Goal: Task Accomplishment & Management: Use online tool/utility

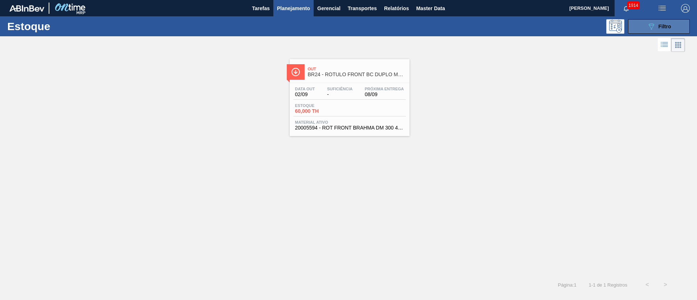
click at [654, 26] on icon "089F7B8B-B2A5-4AFE-B5C0-19BA573D28AC" at bounding box center [650, 26] width 9 height 9
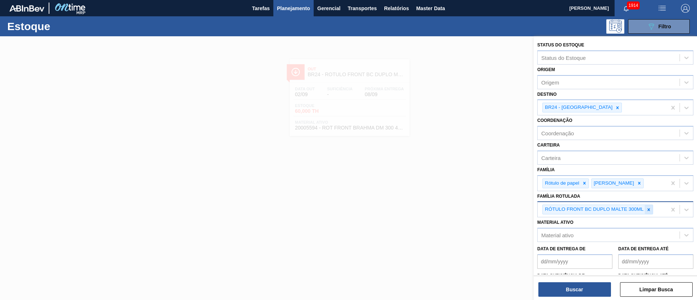
click at [648, 208] on icon at bounding box center [648, 209] width 5 height 5
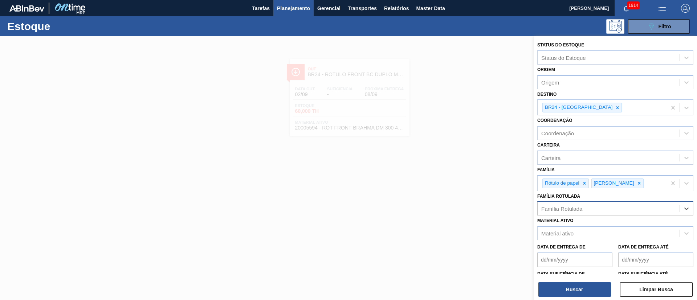
paste Rotulada "RÓTULO FRONT SPATEN 600ML"
type Rotulada "RÓTULO FRONT SPATEN 600ML"
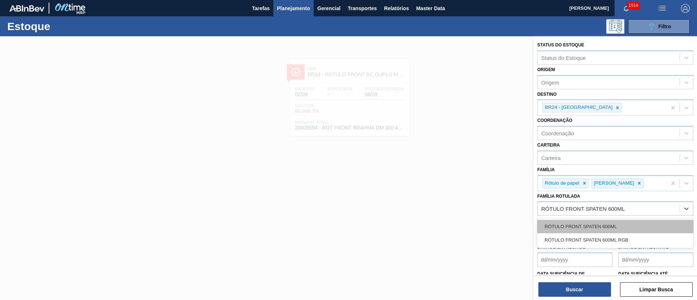
click at [591, 228] on div "RÓTULO FRONT SPATEN 600ML" at bounding box center [615, 226] width 156 height 13
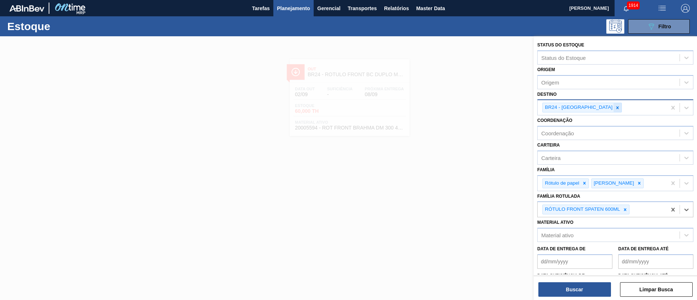
click at [613, 112] on div at bounding box center [617, 107] width 8 height 9
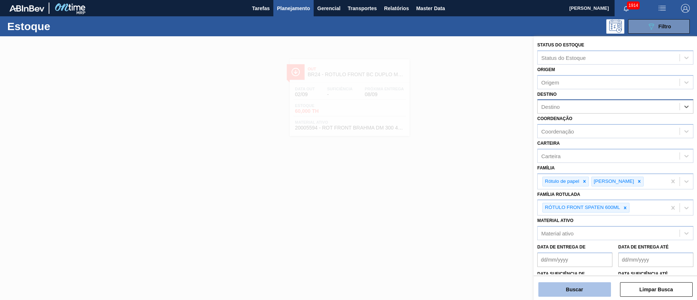
click at [569, 296] on button "Buscar" at bounding box center [574, 289] width 73 height 15
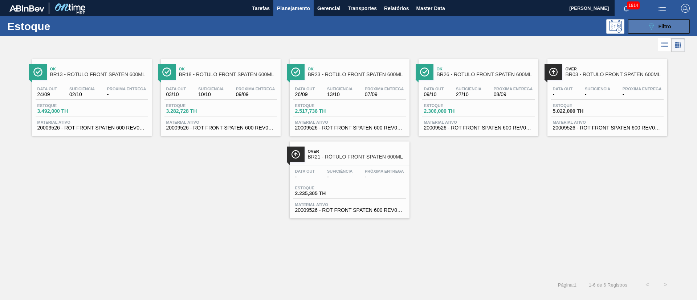
click at [641, 27] on button "089F7B8B-B2A5-4AFE-B5C0-19BA573D28AC Filtro" at bounding box center [659, 26] width 62 height 15
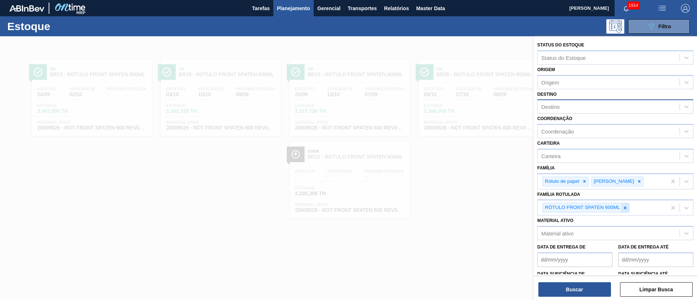
click at [624, 208] on icon at bounding box center [624, 207] width 5 height 5
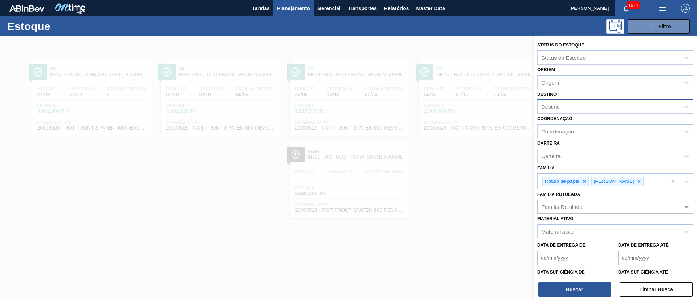
paste Rotulada "RÓTULO NECK SPATEN 600ML RGB"
type Rotulada "RÓTULO NECK SPATEN 600ML RGB"
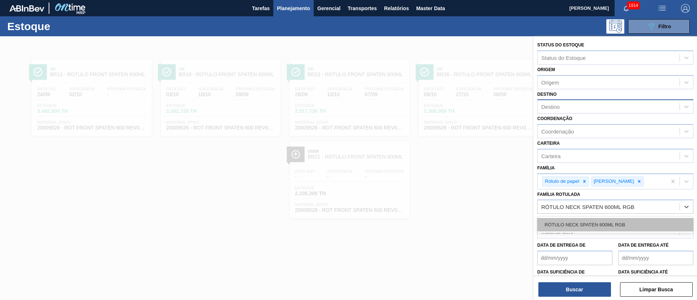
click at [583, 225] on div "RÓTULO NECK SPATEN 600ML RGB" at bounding box center [615, 224] width 156 height 13
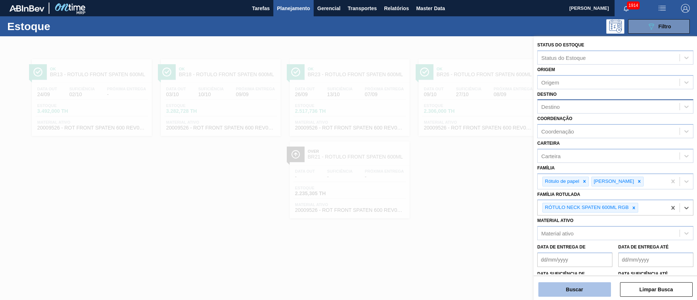
click at [568, 290] on button "Buscar" at bounding box center [574, 289] width 73 height 15
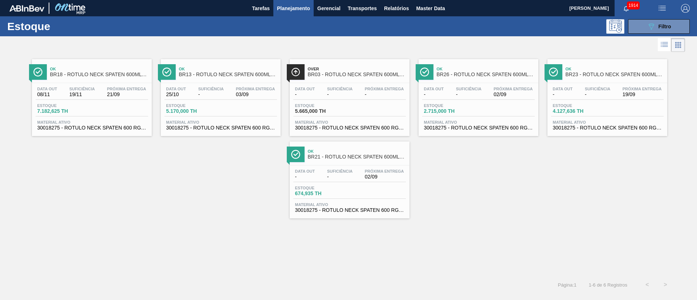
drag, startPoint x: 586, startPoint y: 89, endPoint x: 582, endPoint y: 87, distance: 4.5
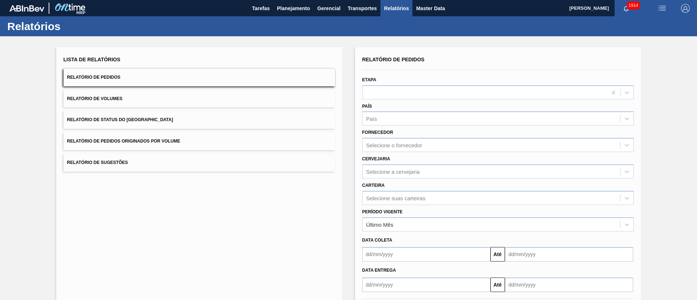
click at [152, 119] on button "Relatório de Status do Estoque" at bounding box center [198, 120] width 271 height 18
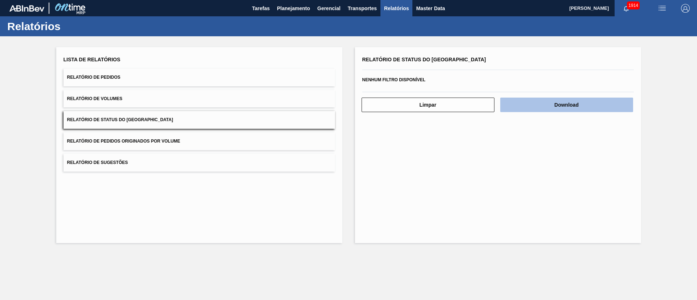
click at [558, 106] on button "Download" at bounding box center [566, 105] width 133 height 15
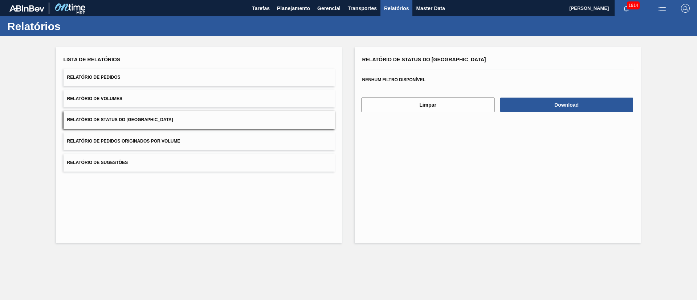
drag, startPoint x: 197, startPoint y: 77, endPoint x: 223, endPoint y: 90, distance: 28.7
click at [197, 77] on button "Relatório de Pedidos" at bounding box center [198, 78] width 271 height 18
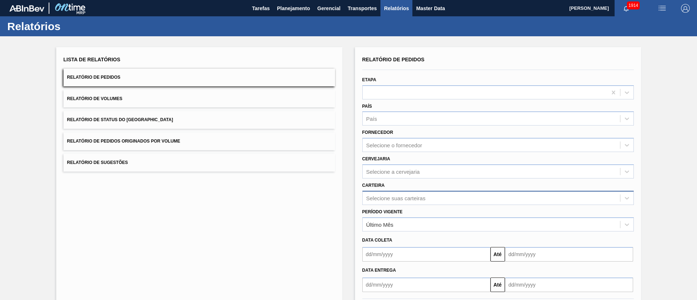
click at [384, 203] on div "Selecione suas carteiras" at bounding box center [497, 198] width 271 height 14
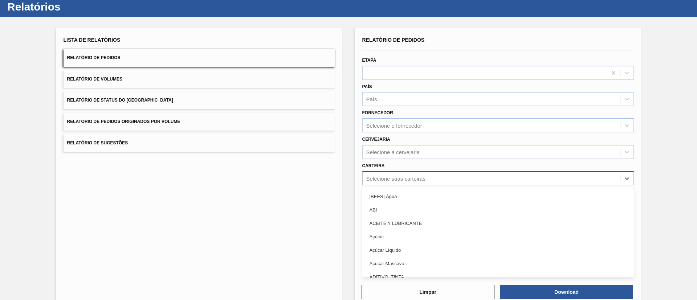
scroll to position [20, 0]
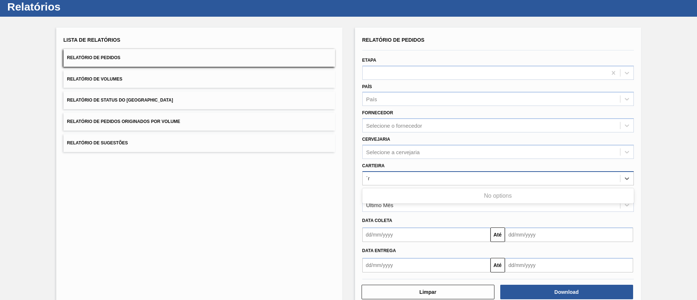
type input "´"
type input "rótulo de"
click at [384, 203] on div "Rótulo de Papel" at bounding box center [497, 209] width 271 height 13
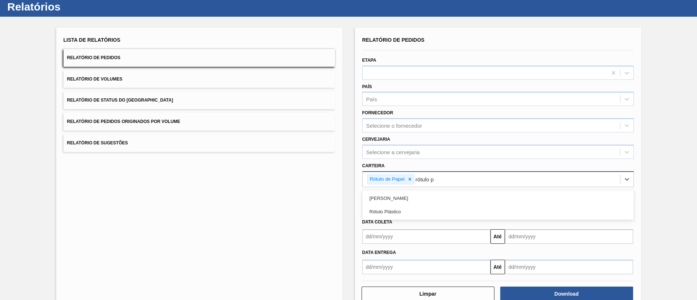
type input "rótulo pa"
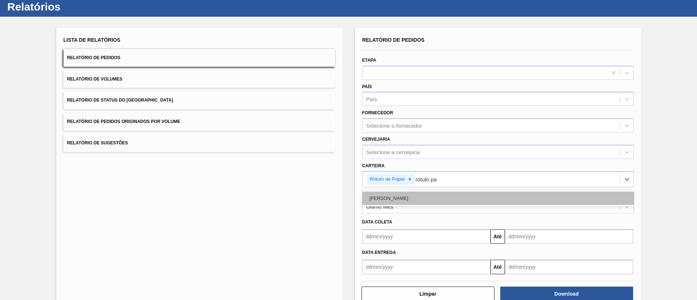
click at [377, 194] on div "Rótulo Papel" at bounding box center [497, 198] width 271 height 13
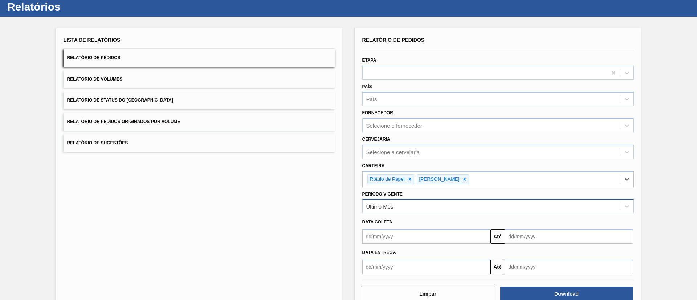
click at [399, 204] on div "Último Mês" at bounding box center [490, 206] width 257 height 11
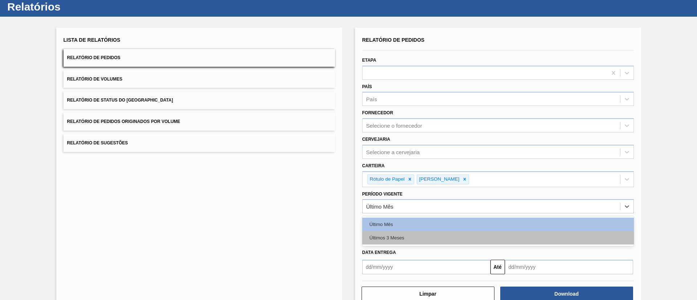
drag, startPoint x: 395, startPoint y: 230, endPoint x: 395, endPoint y: 236, distance: 6.2
click at [395, 236] on div "Último Mês Últimos 3 Meses" at bounding box center [497, 231] width 271 height 30
click at [395, 236] on div "Últimos 3 Meses" at bounding box center [497, 237] width 271 height 13
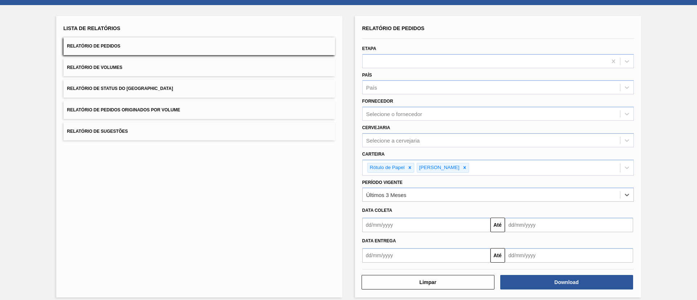
scroll to position [38, 0]
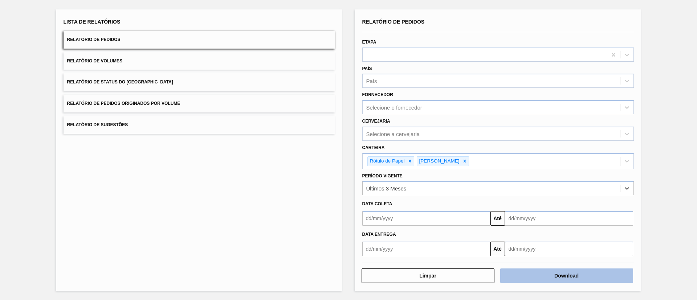
click at [533, 272] on button "Download" at bounding box center [566, 275] width 133 height 15
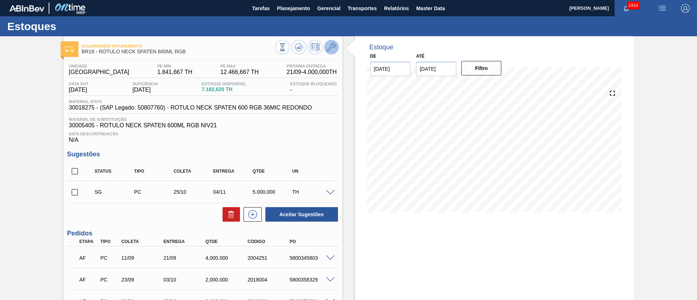
click at [330, 51] on icon at bounding box center [331, 47] width 9 height 9
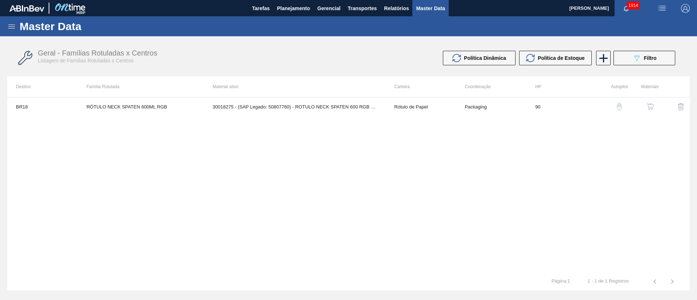
click at [648, 106] on img "button" at bounding box center [649, 106] width 7 height 7
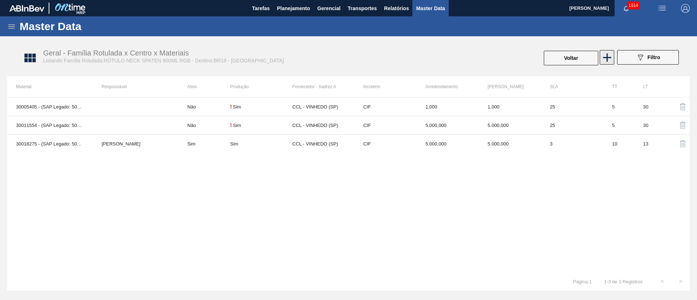
click at [605, 51] on icon at bounding box center [607, 57] width 14 height 14
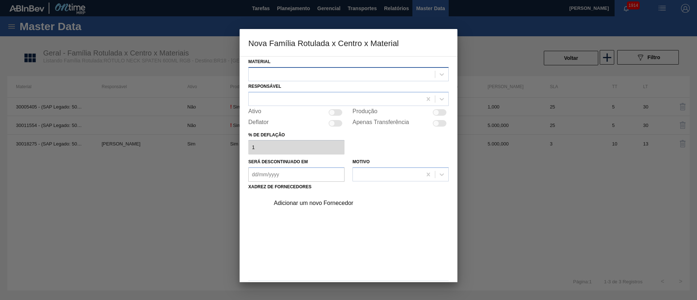
click at [293, 75] on div at bounding box center [342, 74] width 186 height 11
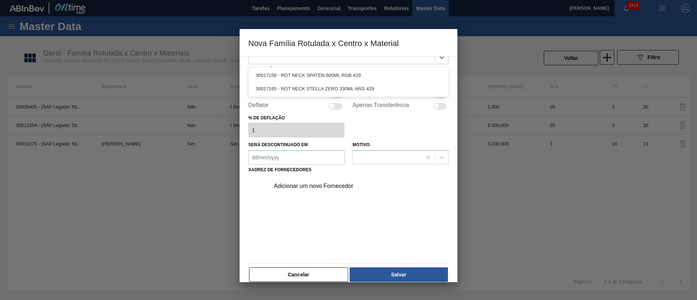
scroll to position [26, 0]
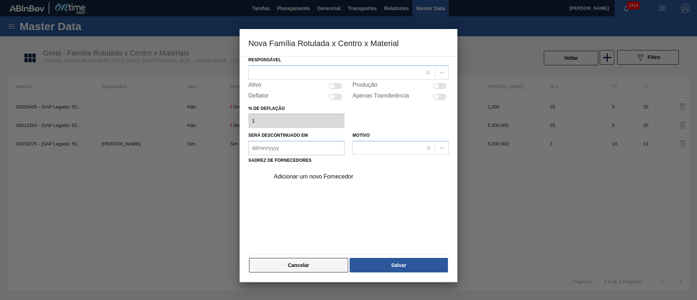
click at [302, 258] on button "Cancelar" at bounding box center [298, 265] width 99 height 15
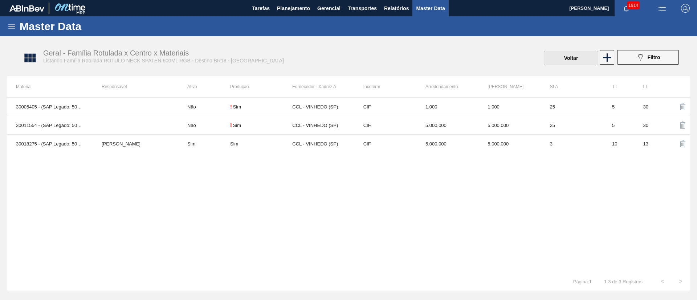
click at [561, 58] on button "Voltar" at bounding box center [570, 58] width 54 height 15
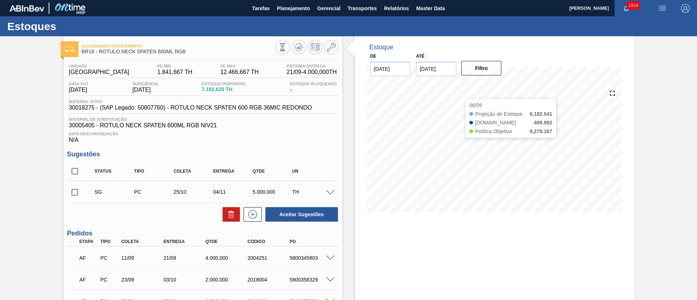
click at [434, 70] on input "[DATE]" at bounding box center [436, 69] width 40 height 15
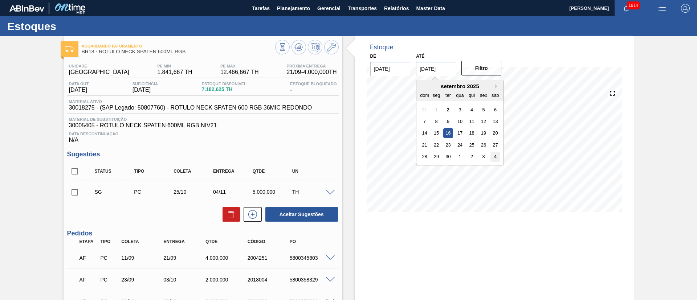
click at [498, 160] on div "4" at bounding box center [495, 157] width 10 height 10
click at [431, 74] on input "04/10/2025" at bounding box center [436, 69] width 40 height 15
click at [497, 133] on div "18" at bounding box center [495, 133] width 10 height 10
type input "[DATE]"
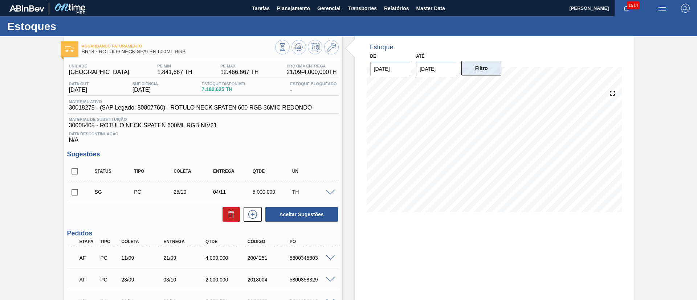
click at [477, 66] on button "Filtro" at bounding box center [481, 68] width 40 height 15
